Goal: Task Accomplishment & Management: Manage account settings

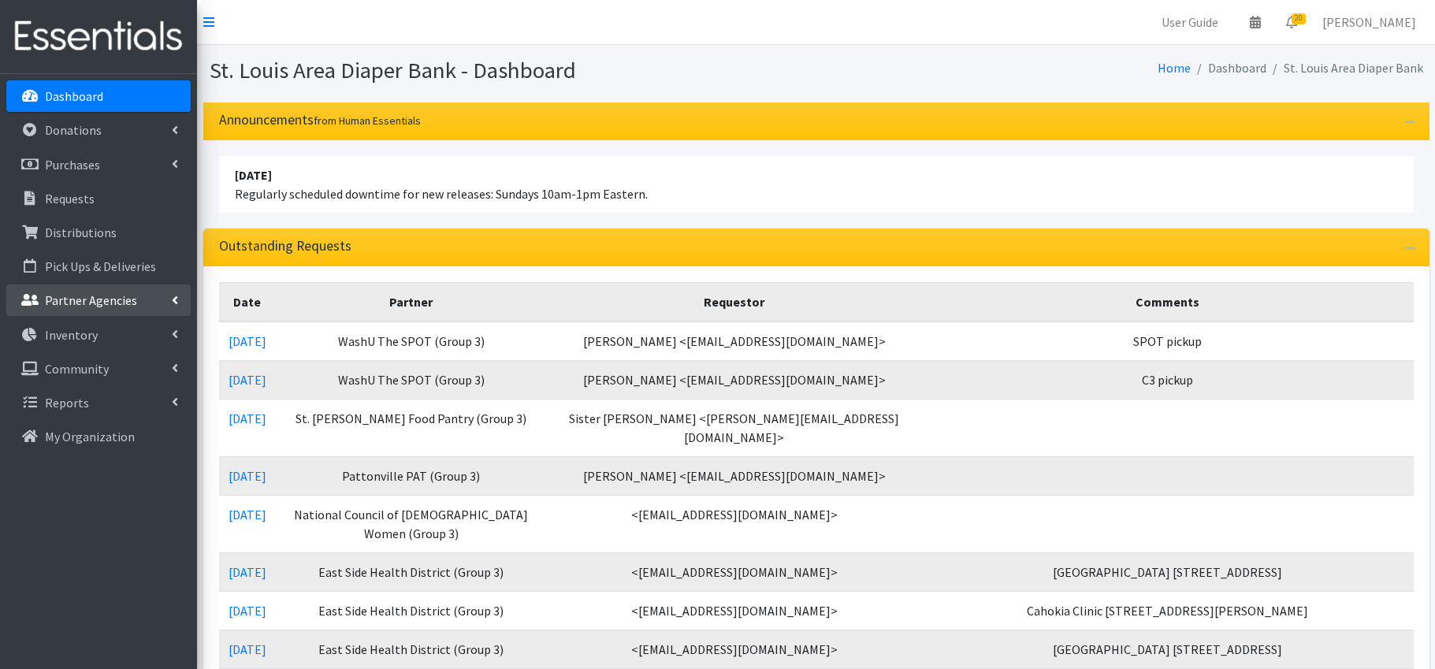
click at [114, 307] on p "Partner Agencies" at bounding box center [91, 300] width 92 height 16
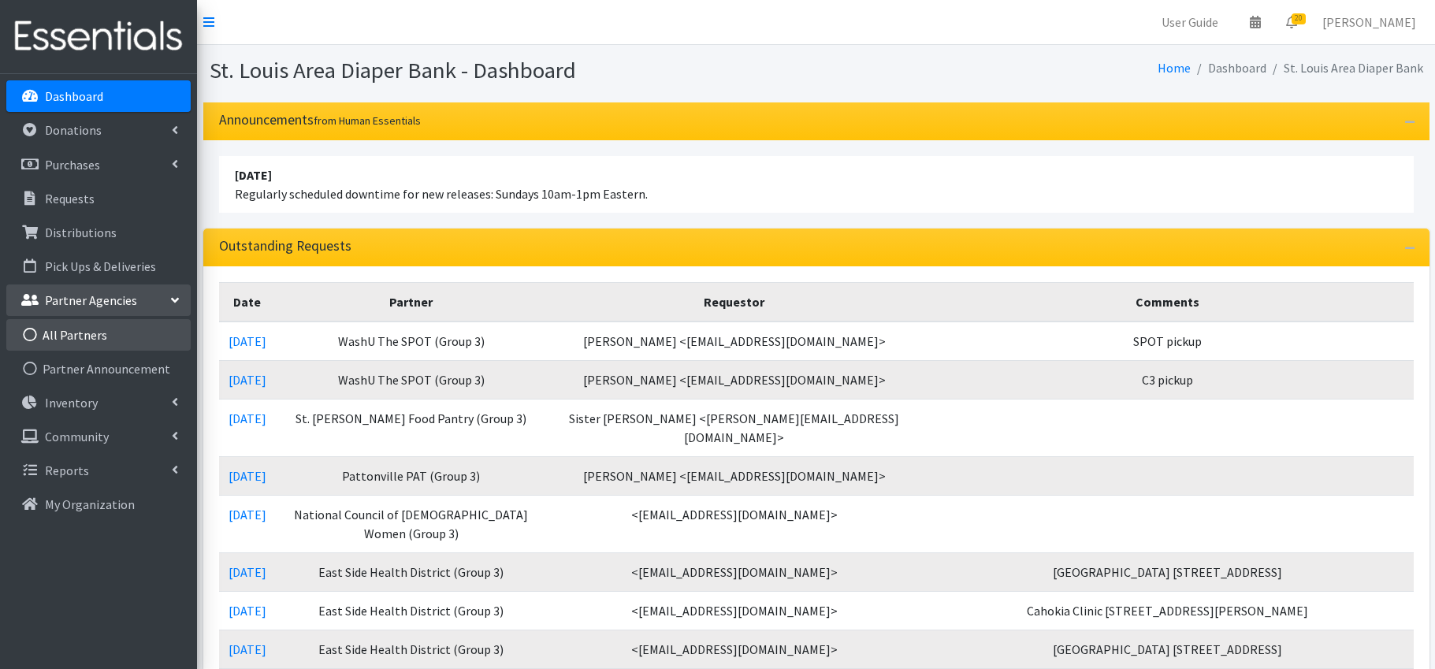
click at [102, 344] on link "All Partners" at bounding box center [98, 335] width 184 height 32
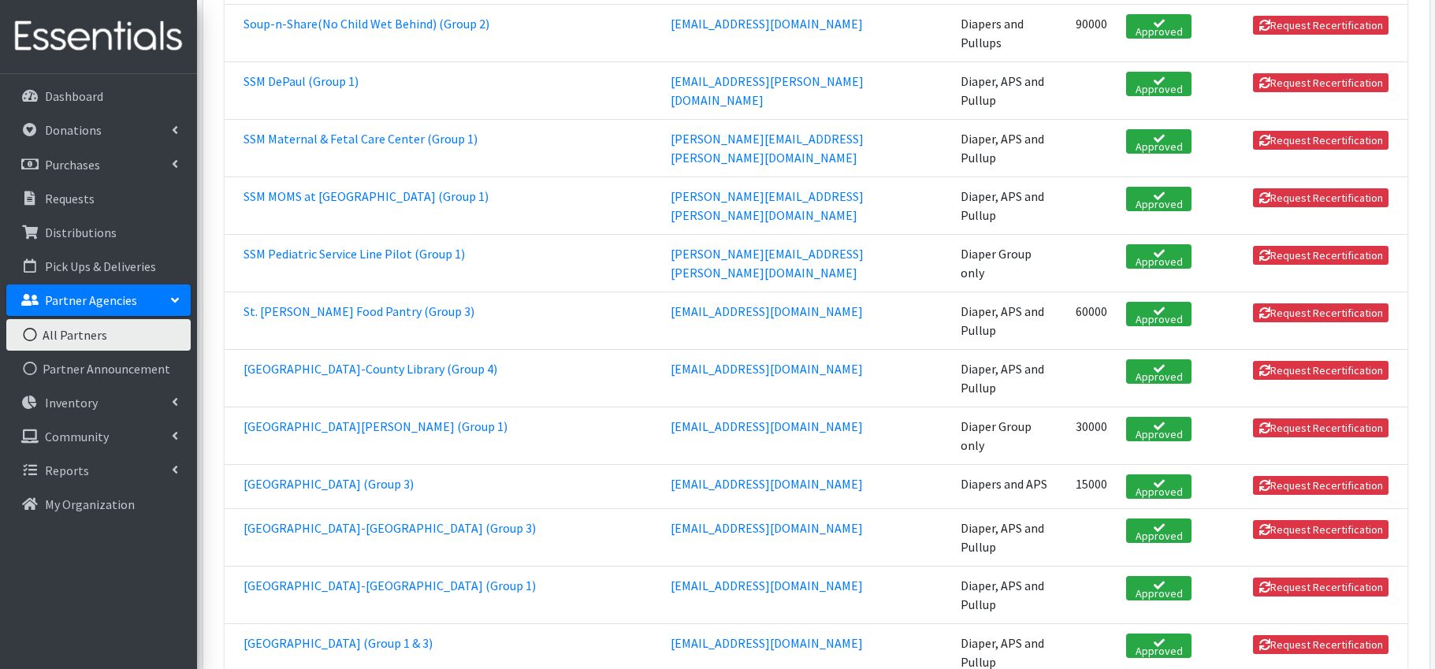
scroll to position [3542, 0]
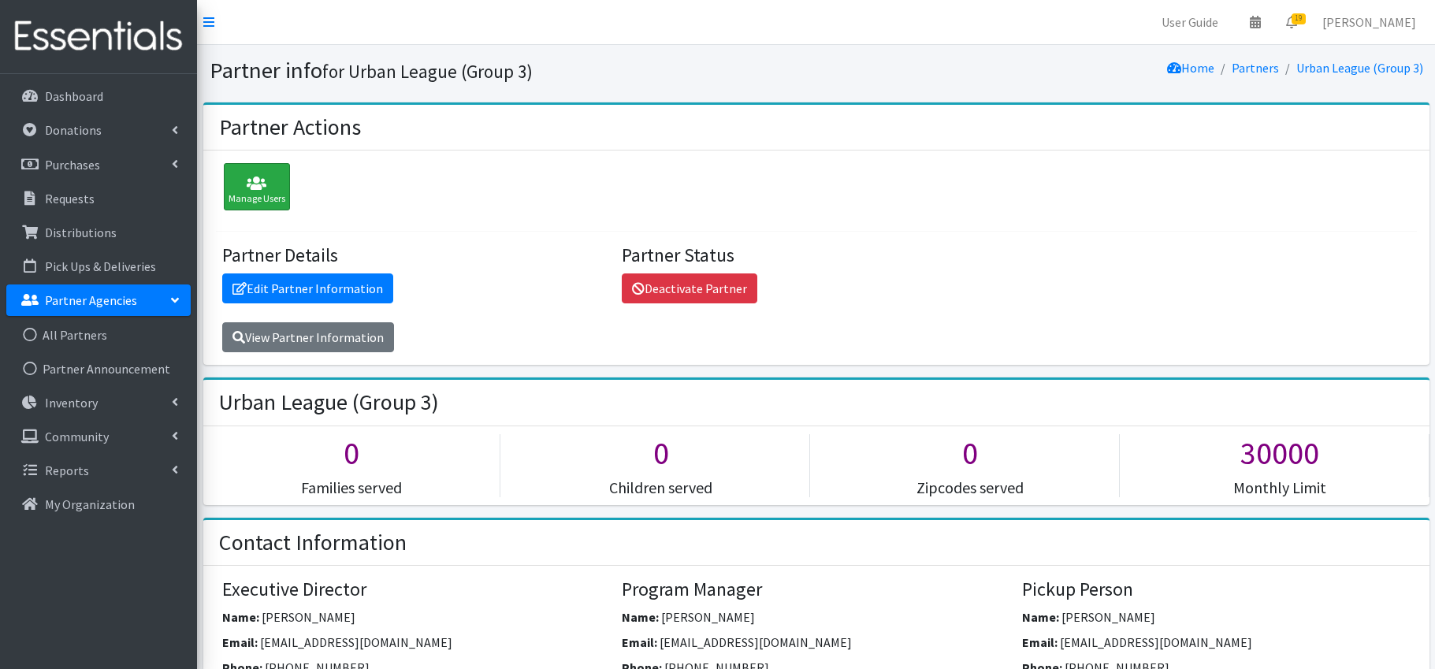
click at [261, 182] on icon at bounding box center [257, 184] width 57 height 16
click at [345, 285] on link "Edit Partner Information" at bounding box center [307, 289] width 171 height 30
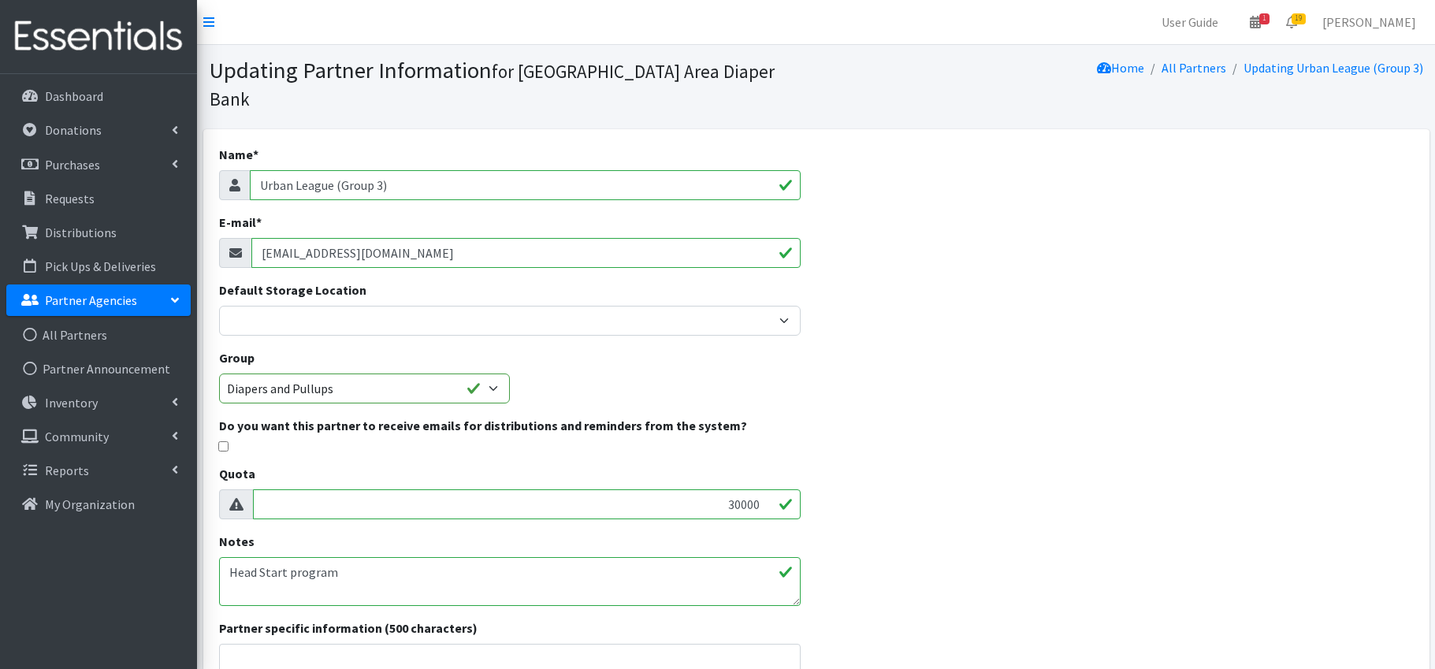
drag, startPoint x: 491, startPoint y: 233, endPoint x: 486, endPoint y: 184, distance: 49.1
click at [487, 213] on div "E-mail * pwilliams@urbanleague-stl.org" at bounding box center [510, 240] width 582 height 55
paste input "cberry@urbanleague-stl.org"
type input "cberry@urbanleague-stl.org"
click at [958, 434] on div "Name * Urban League (Group 3) E-mail * cberry@urbanleague-stl.org Default Stora…" at bounding box center [816, 495] width 1227 height 732
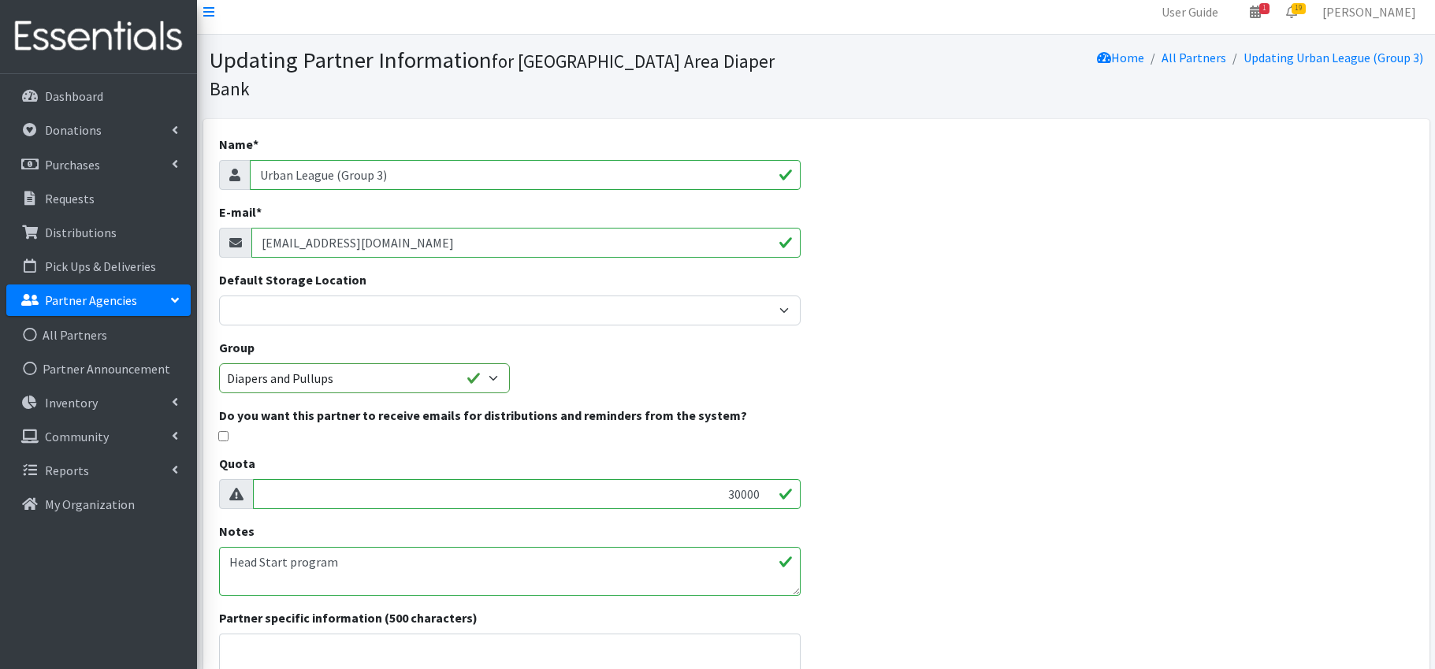
scroll to position [236, 0]
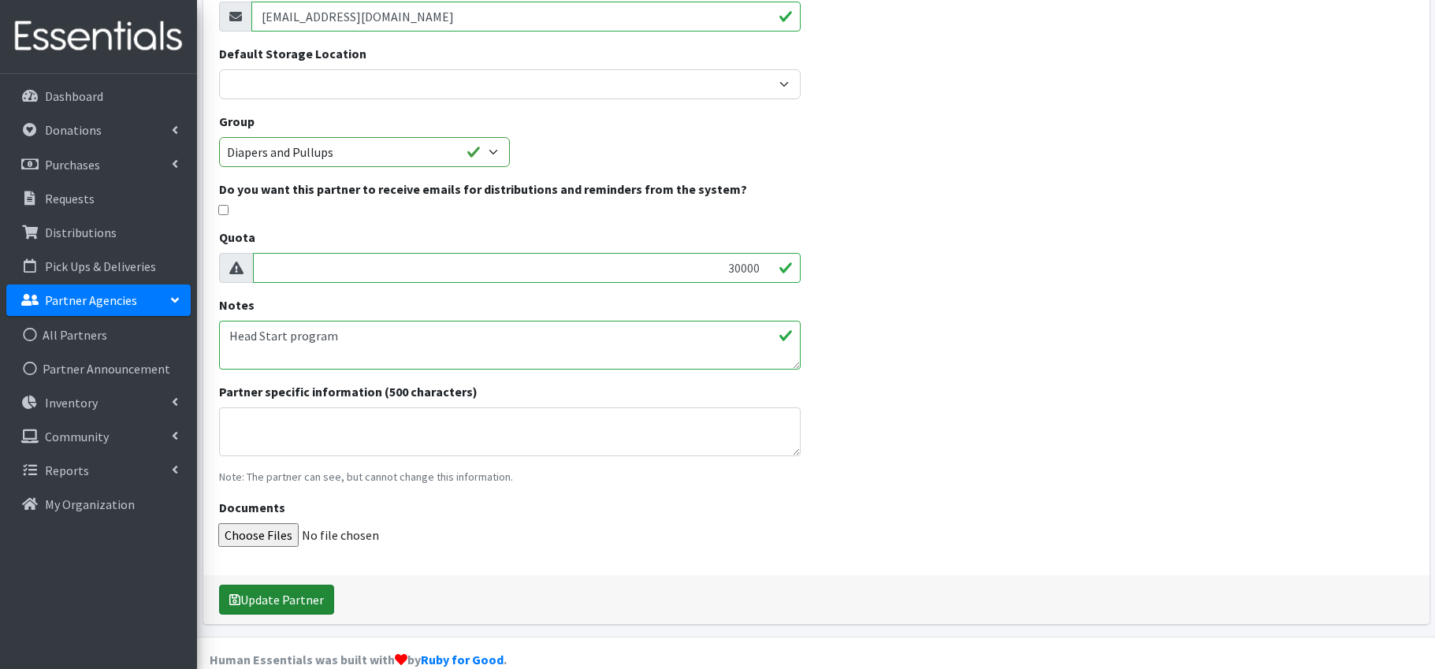
click at [288, 585] on button "Update Partner" at bounding box center [276, 600] width 115 height 30
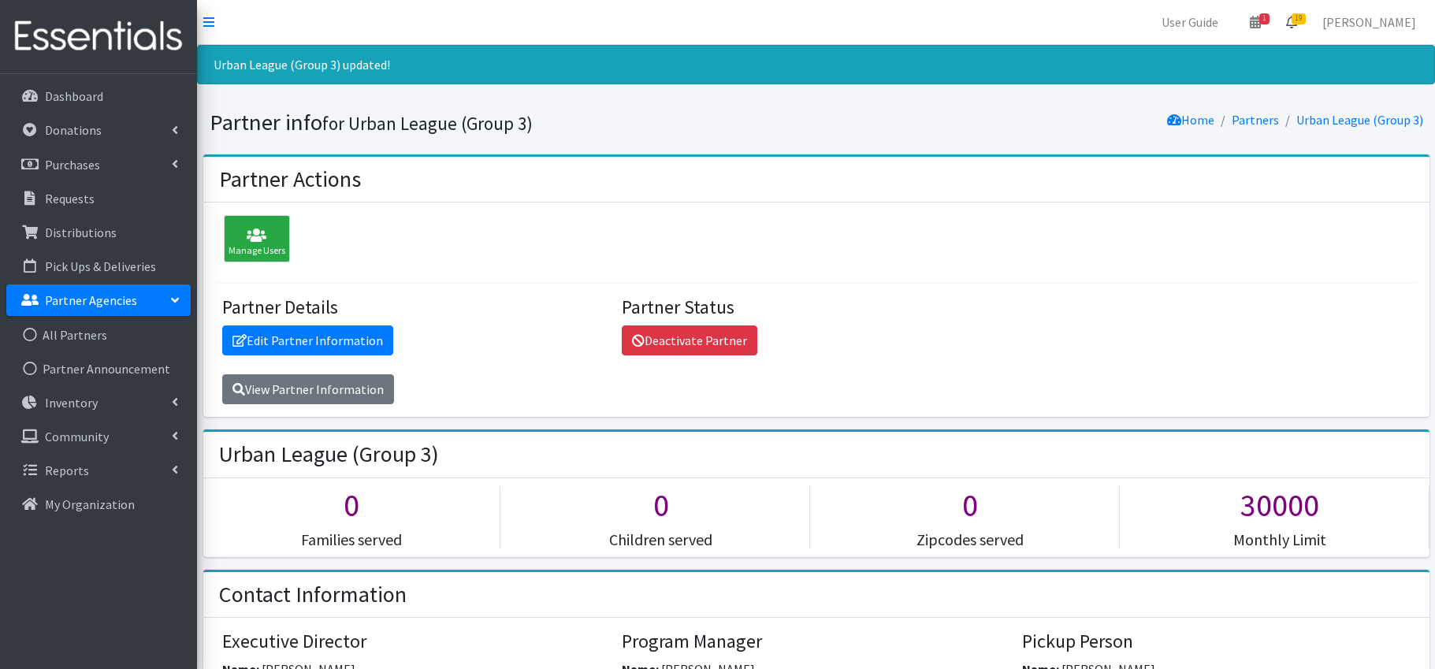
click at [1303, 22] on span "19" at bounding box center [1299, 18] width 14 height 11
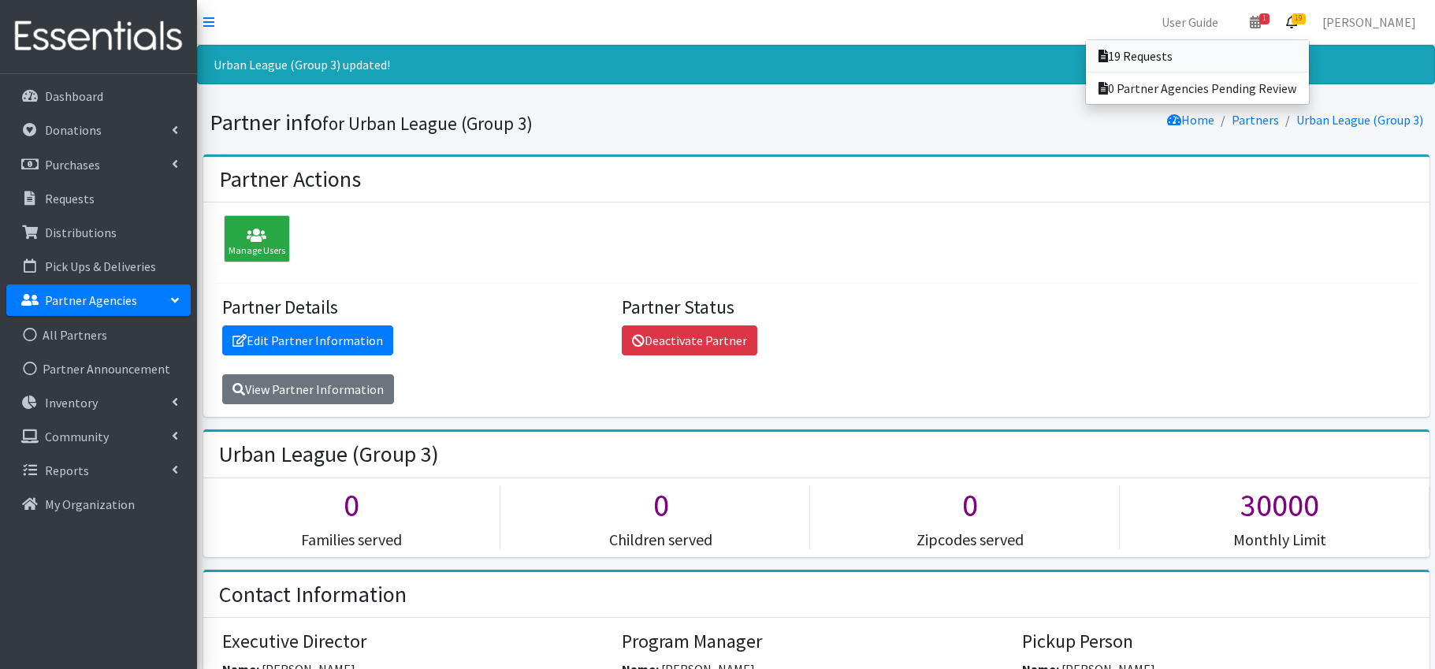
click at [1177, 57] on link "19 Requests" at bounding box center [1197, 56] width 223 height 32
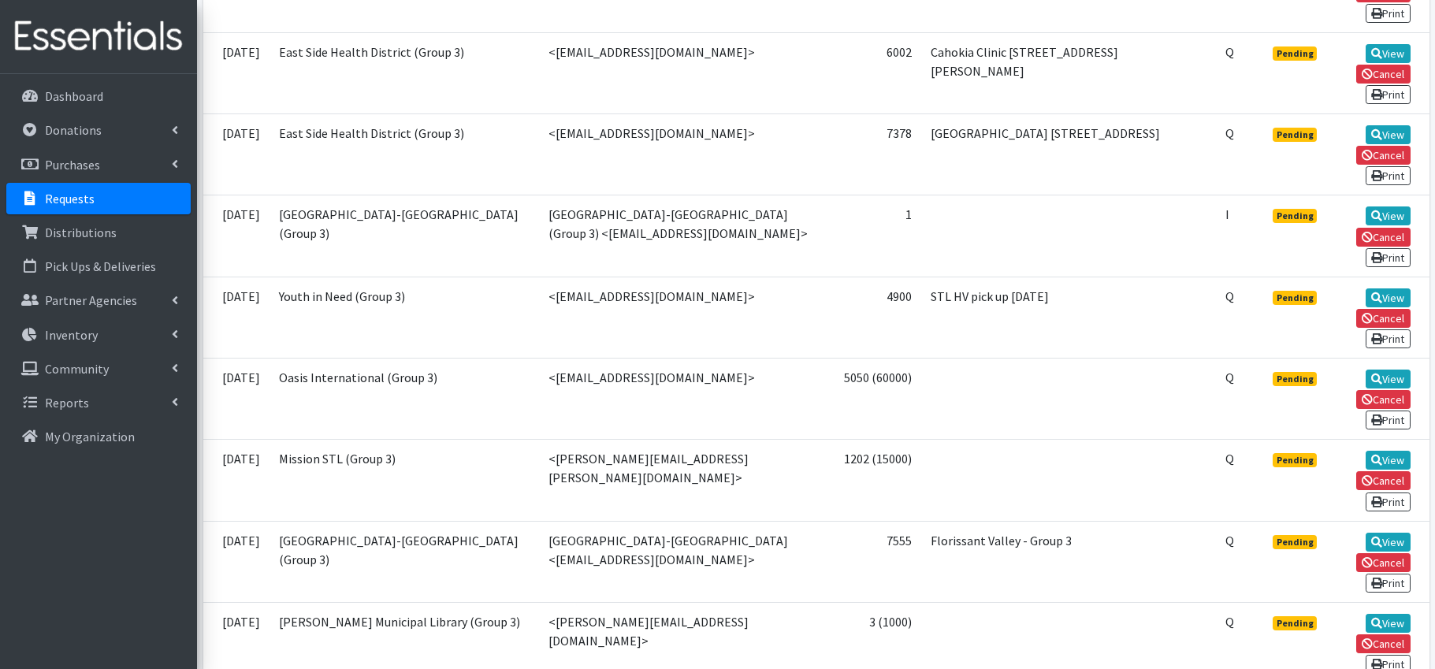
scroll to position [981, 0]
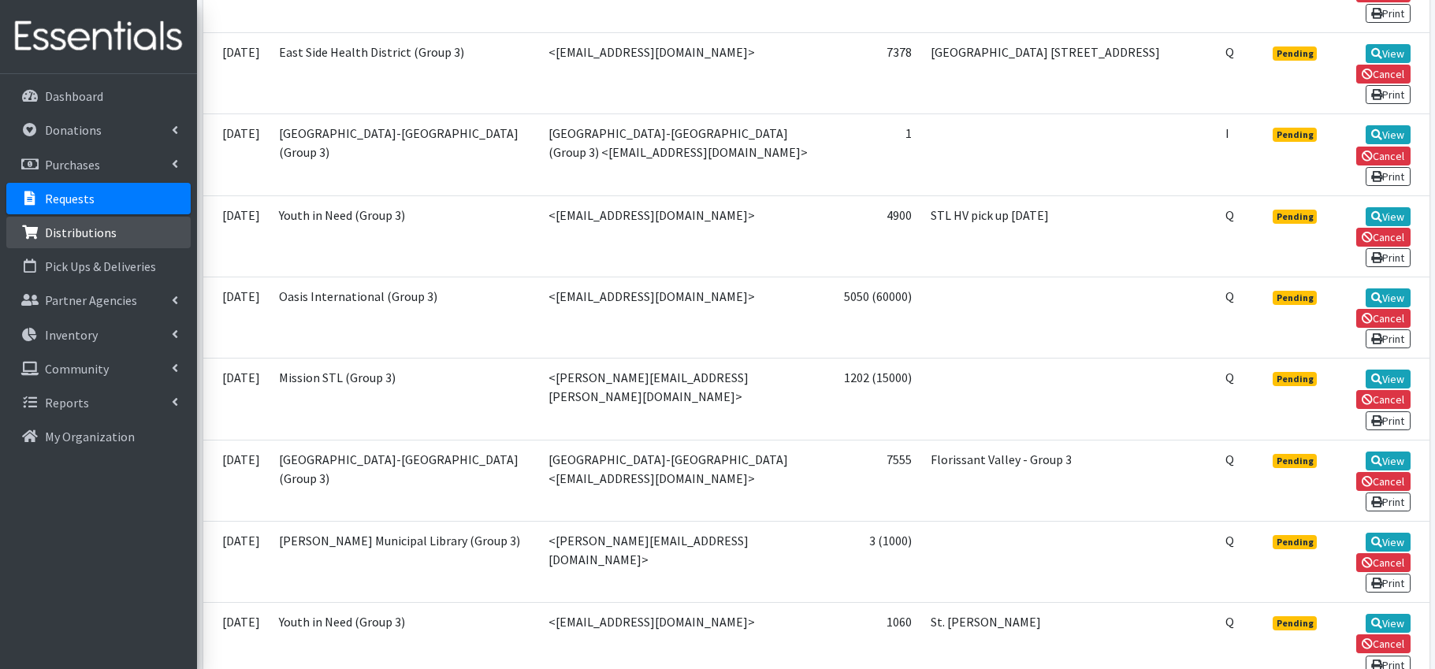
click at [110, 232] on p "Distributions" at bounding box center [81, 233] width 72 height 16
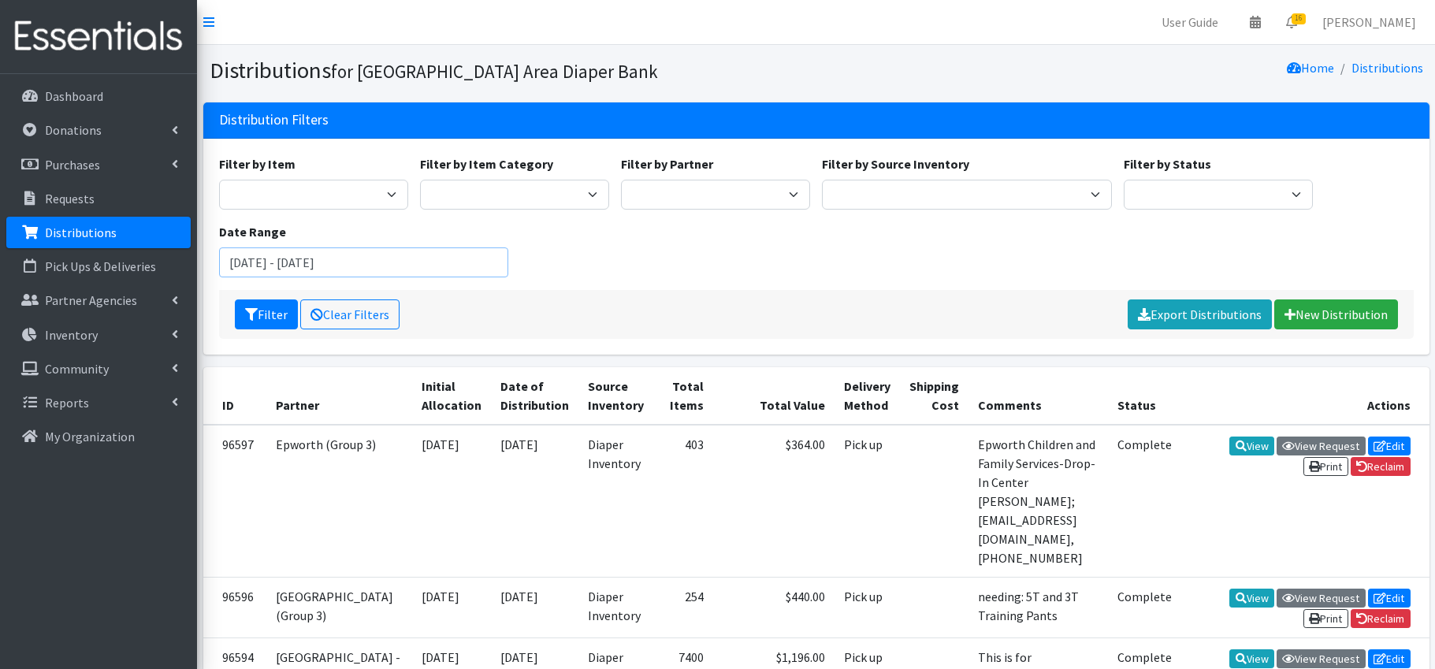
click at [430, 268] on input "[DATE] - [DATE]" at bounding box center [364, 263] width 290 height 30
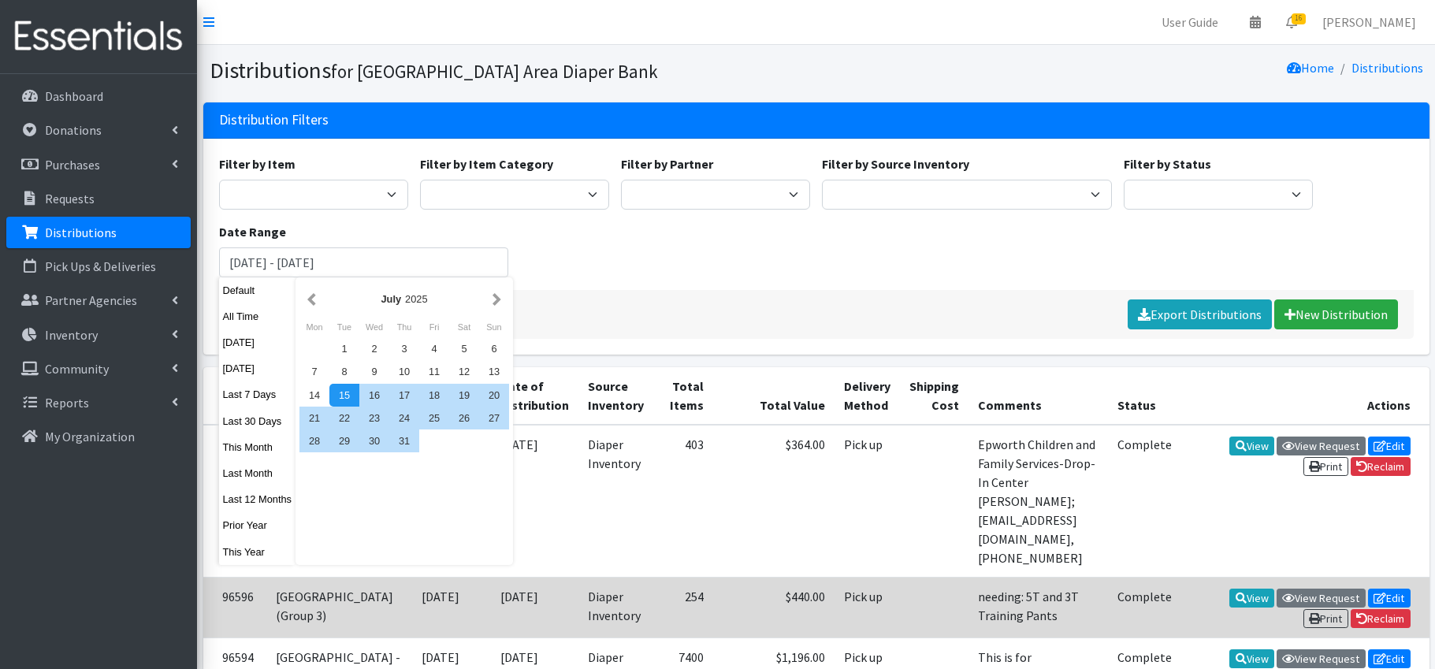
click at [248, 554] on button "This Year" at bounding box center [257, 552] width 77 height 23
type input "January 1, 2025 - December 31, 2025"
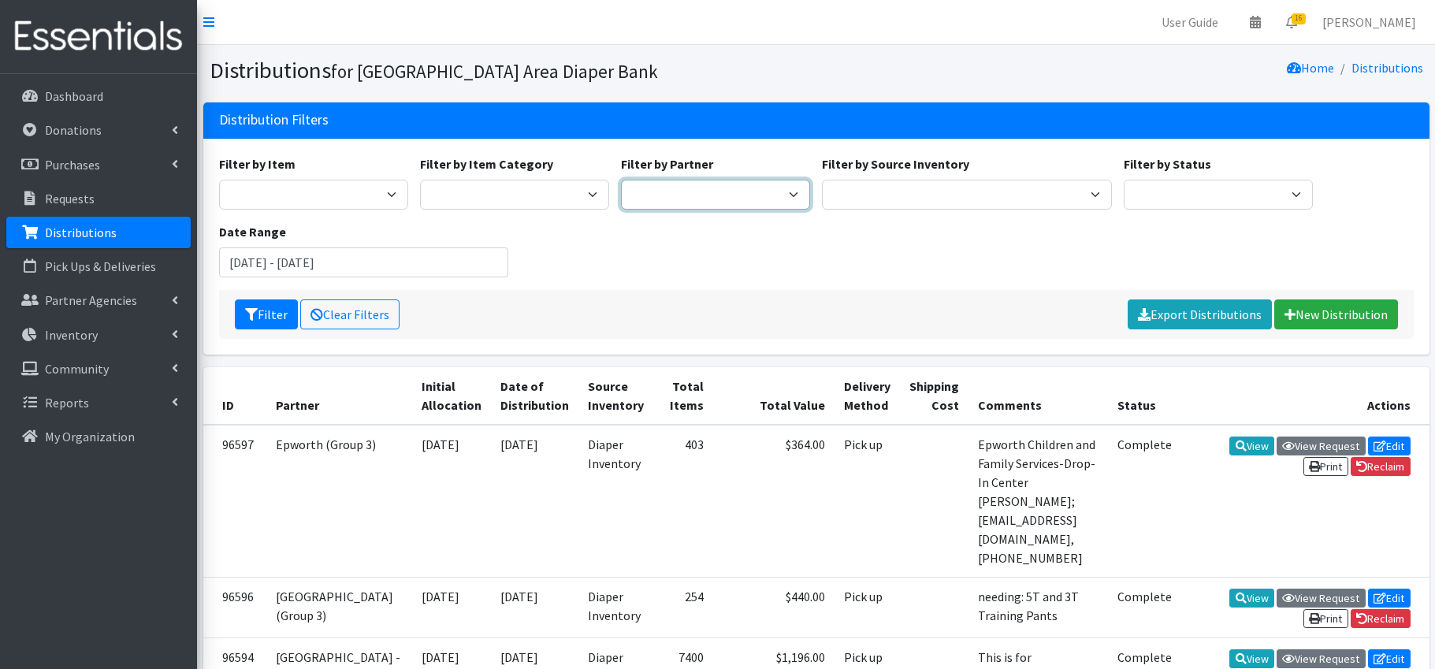
click at [700, 188] on select "Affinia Healthcare (Group 2) Annie Malone (Group 1) Assistance League of St. Lo…" at bounding box center [715, 195] width 189 height 30
select select "679"
click at [274, 318] on button "Filter" at bounding box center [266, 315] width 63 height 30
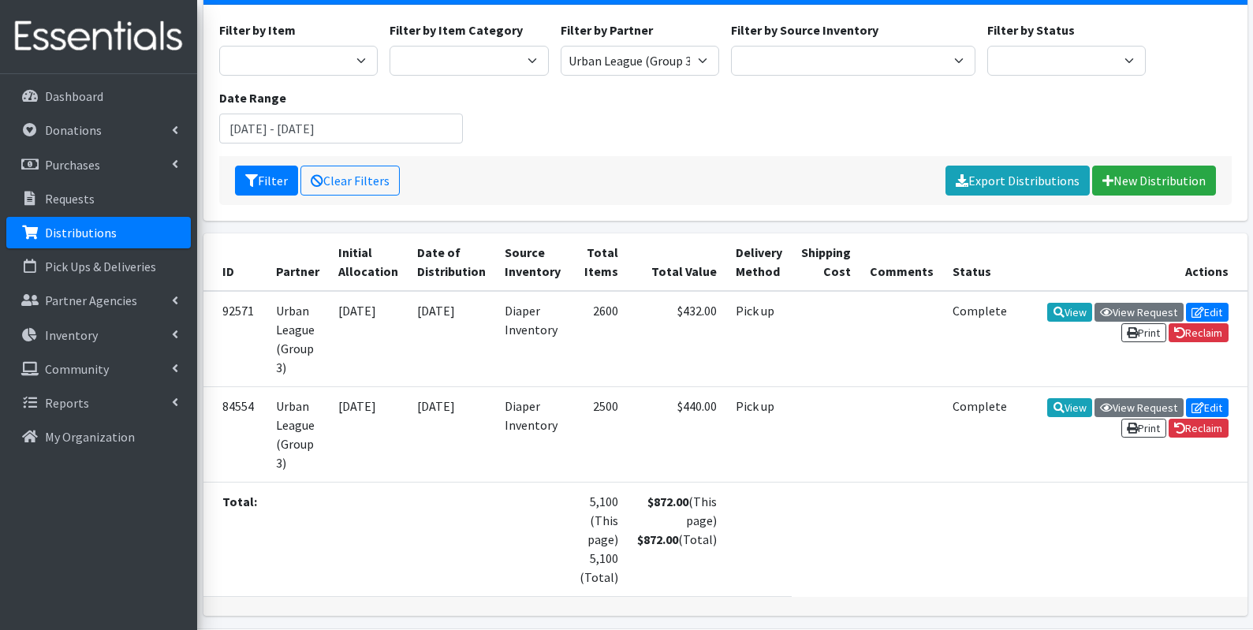
scroll to position [144, 0]
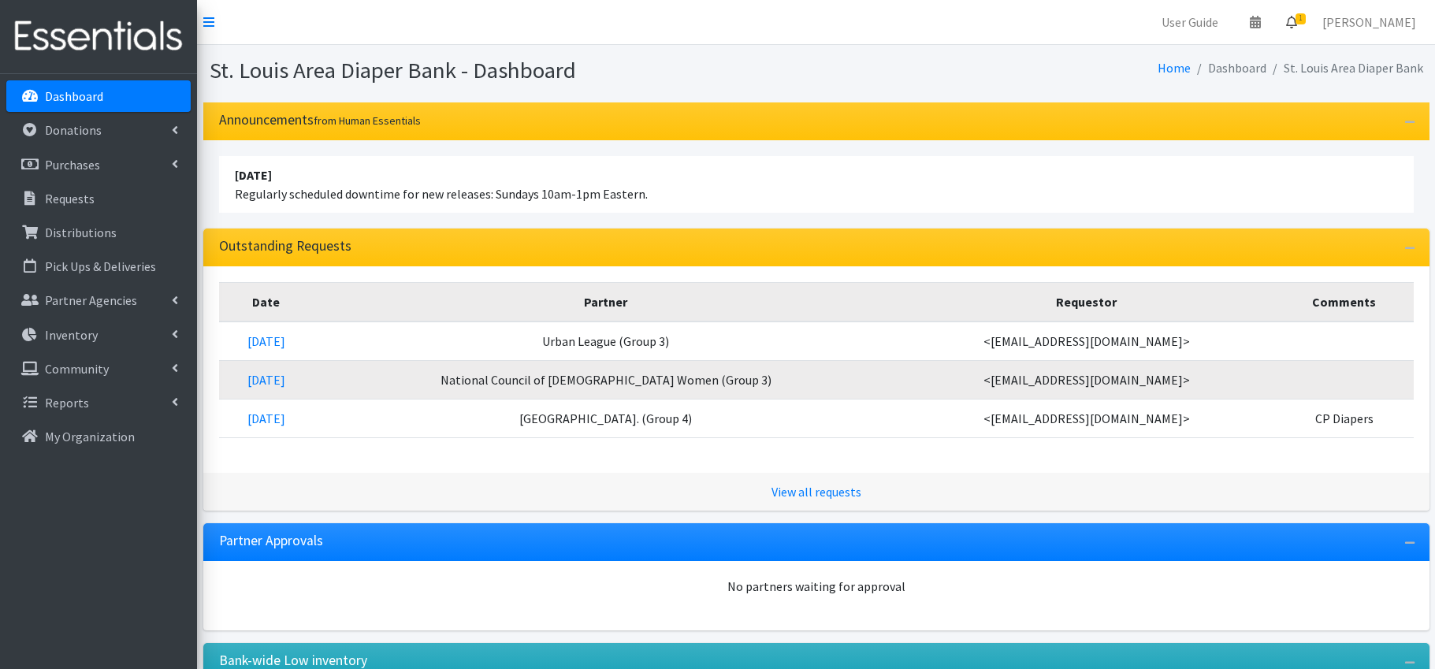
click at [1297, 22] on icon at bounding box center [1291, 22] width 11 height 13
click at [1198, 57] on link "1 Requests" at bounding box center [1197, 56] width 223 height 32
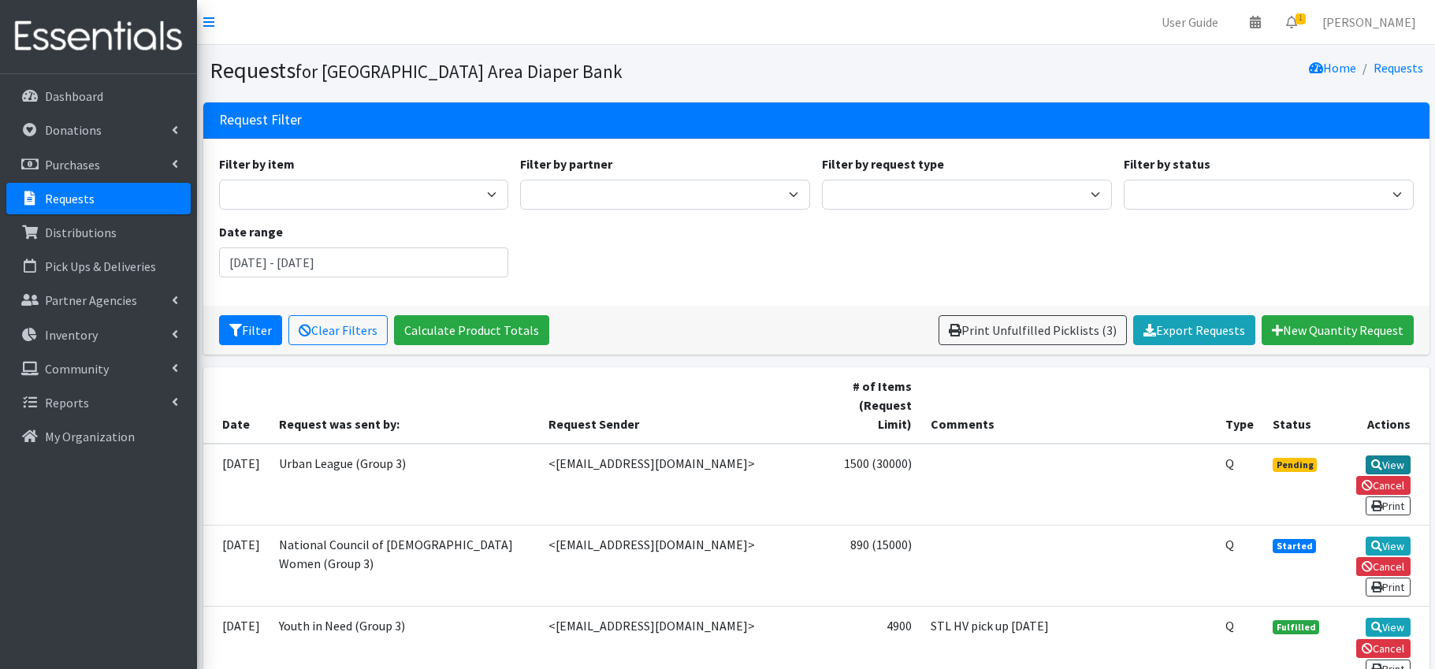
click at [1393, 464] on link "View" at bounding box center [1388, 465] width 45 height 19
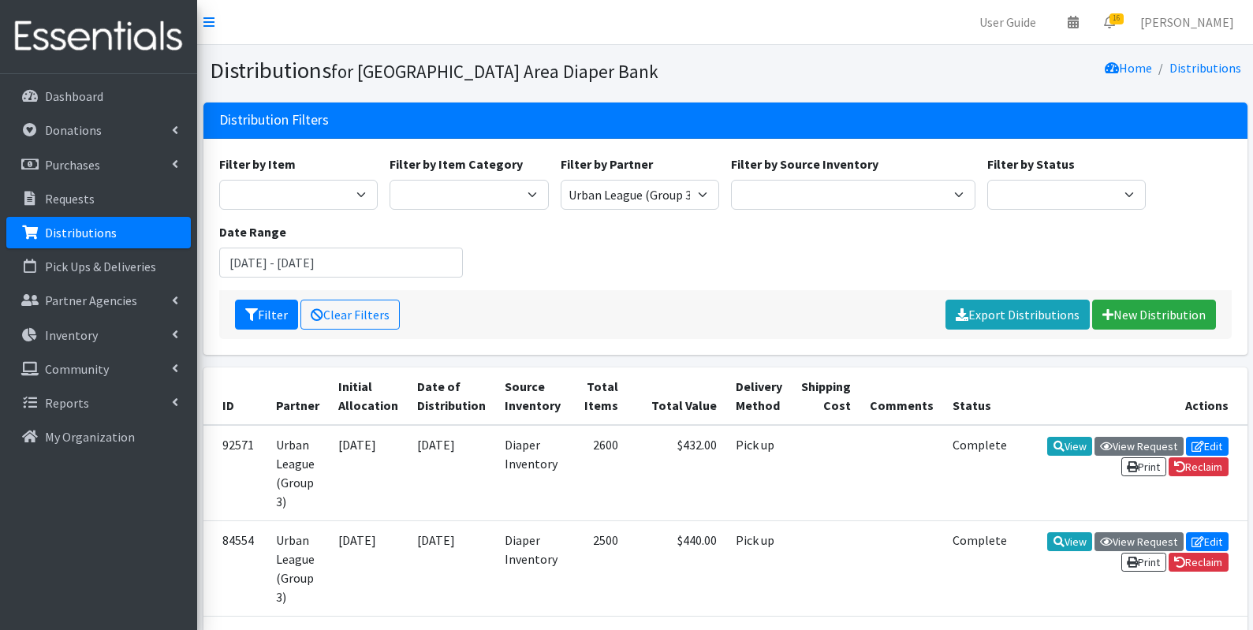
scroll to position [144, 0]
